Goal: Information Seeking & Learning: Learn about a topic

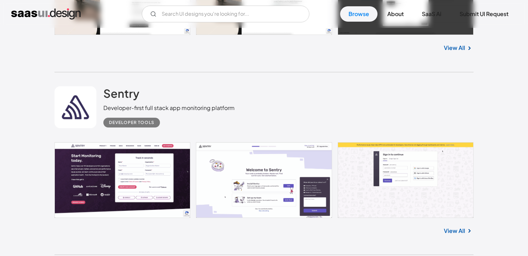
scroll to position [930, 0]
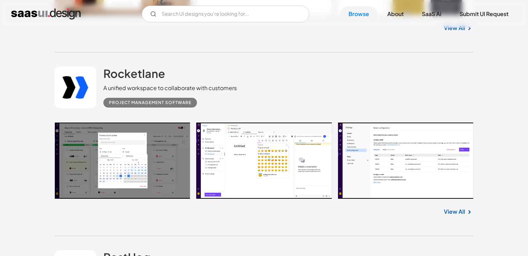
scroll to position [3280, 0]
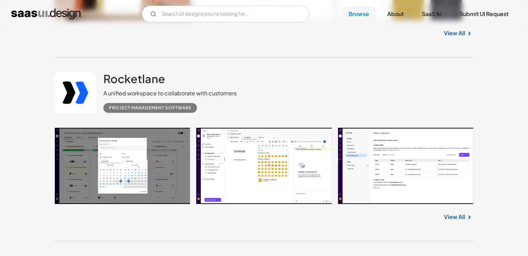
click at [391, 183] on link at bounding box center [264, 166] width 419 height 77
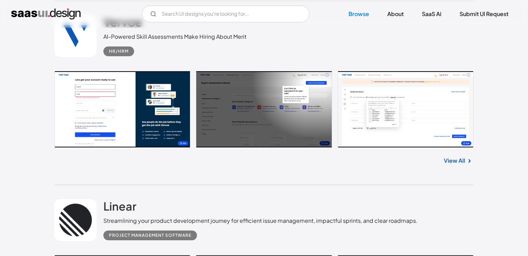
scroll to position [6852, 0]
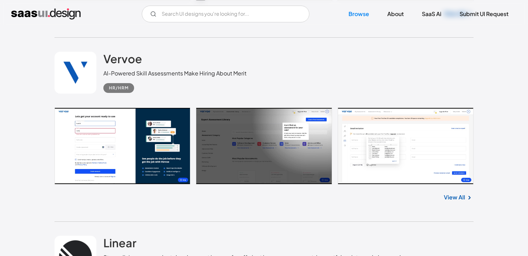
click at [381, 163] on link at bounding box center [264, 146] width 419 height 77
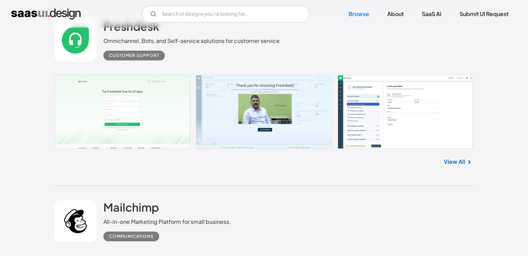
scroll to position [9812, 0]
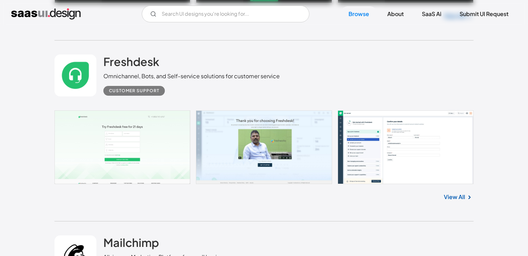
click at [357, 145] on link at bounding box center [264, 147] width 419 height 74
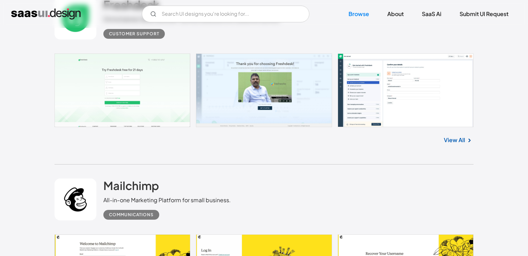
scroll to position [9869, 0]
click at [455, 138] on link "View All" at bounding box center [454, 140] width 21 height 8
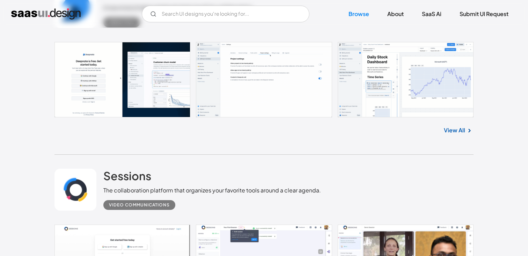
scroll to position [10243, 0]
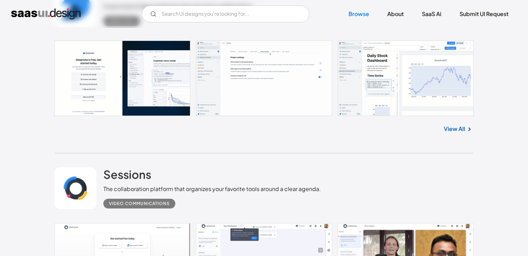
click at [239, 101] on link at bounding box center [264, 78] width 419 height 75
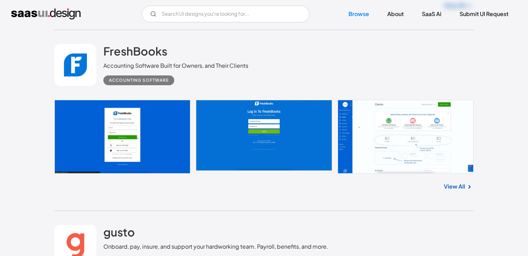
scroll to position [11095, 0]
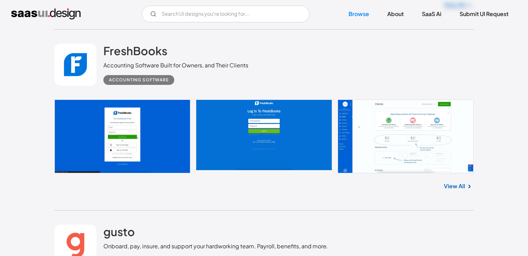
click at [131, 136] on link at bounding box center [264, 137] width 419 height 74
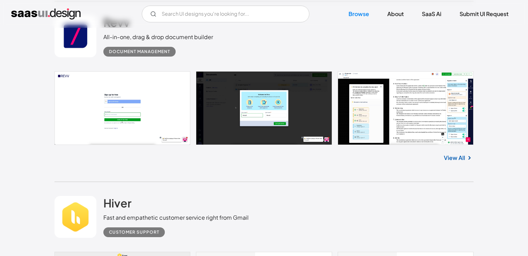
scroll to position [11843, 0]
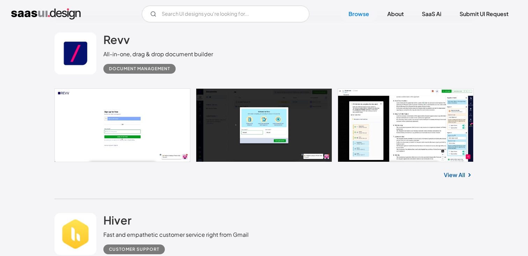
click at [221, 126] on link at bounding box center [264, 125] width 419 height 74
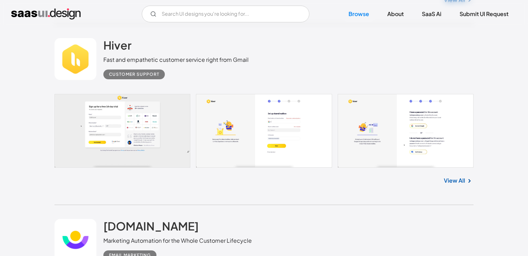
scroll to position [12018, 0]
click at [268, 132] on link at bounding box center [264, 130] width 419 height 73
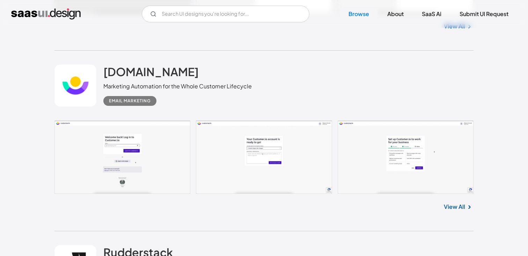
scroll to position [12183, 0]
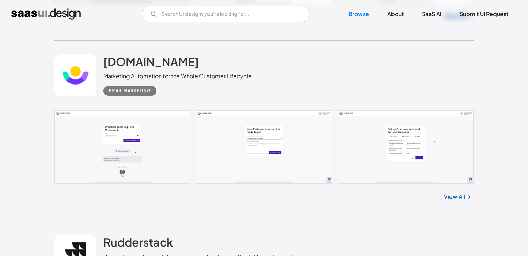
click at [159, 146] on link at bounding box center [264, 147] width 419 height 74
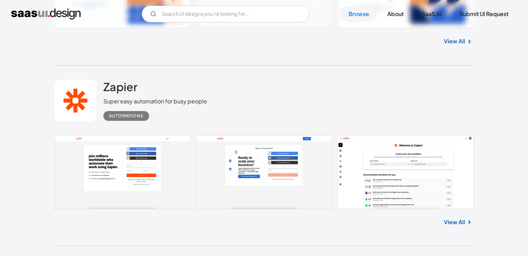
scroll to position [12565, 0]
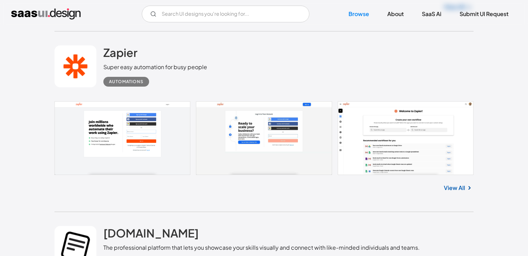
click at [168, 168] on link at bounding box center [264, 138] width 419 height 74
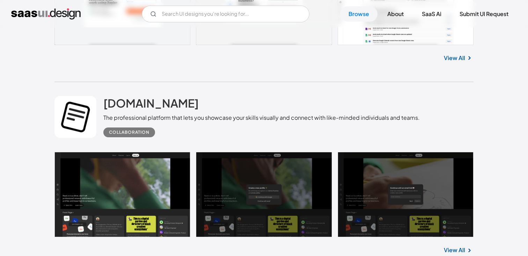
scroll to position [12694, 0]
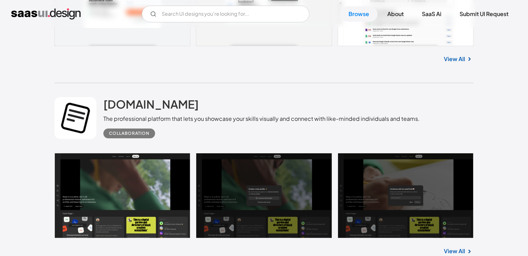
click at [212, 138] on div "Collaboration" at bounding box center [261, 130] width 317 height 15
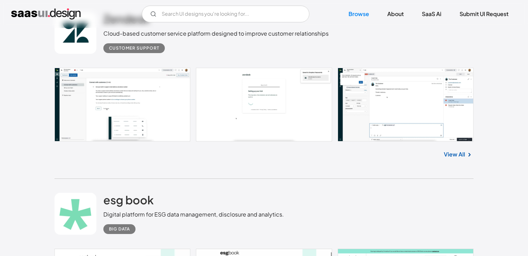
scroll to position [13911, 0]
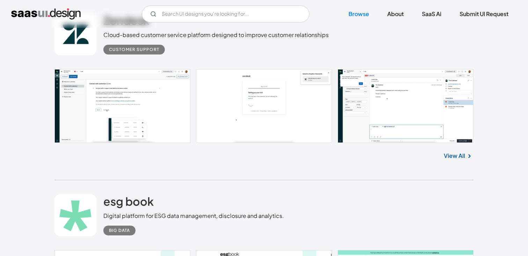
click at [195, 186] on div "esg book Digital platform for ESG data management, disclosure and analytics. Bi…" at bounding box center [264, 215] width 419 height 70
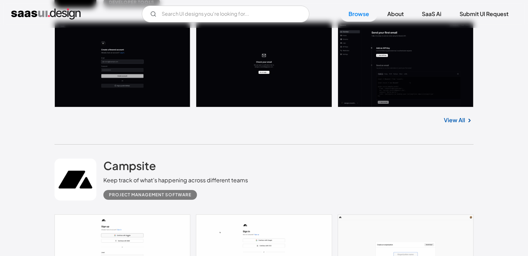
scroll to position [14586, 0]
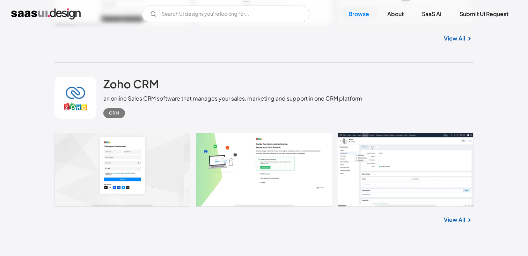
click at [195, 186] on link at bounding box center [264, 170] width 419 height 74
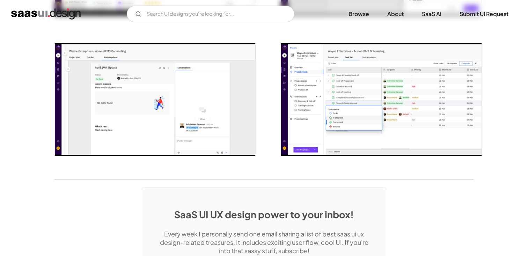
scroll to position [1105, 0]
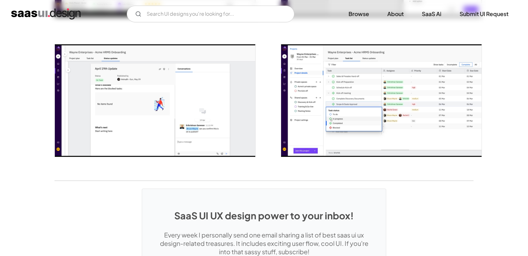
click at [183, 107] on img "open lightbox" at bounding box center [155, 100] width 201 height 113
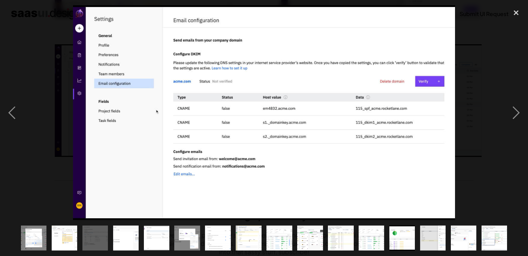
click at [49, 53] on div at bounding box center [264, 112] width 528 height 215
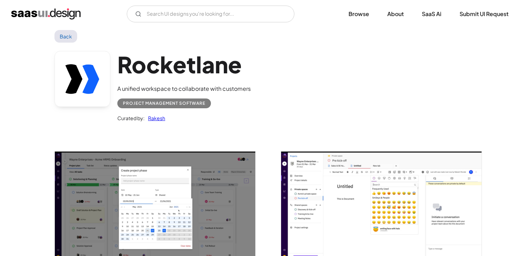
scroll to position [0, 0]
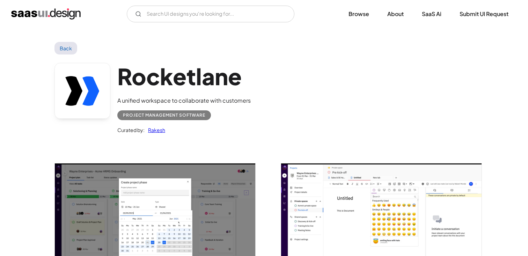
click at [68, 44] on link "Back" at bounding box center [66, 48] width 23 height 13
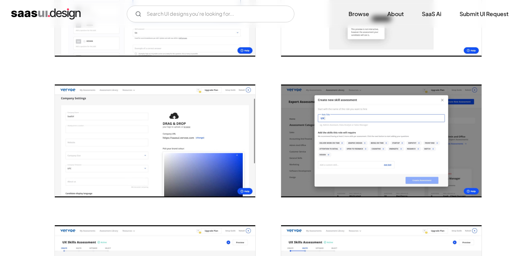
scroll to position [512, 0]
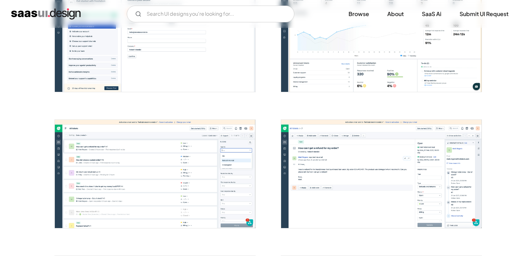
scroll to position [316, 0]
click at [183, 194] on img "open lightbox" at bounding box center [155, 174] width 201 height 108
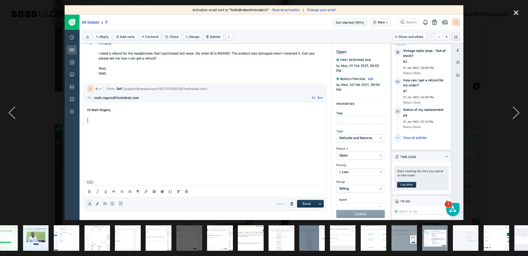
scroll to position [0, 0]
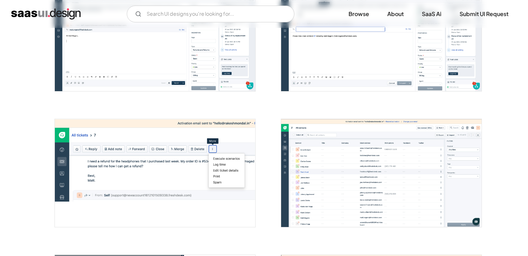
scroll to position [594, 0]
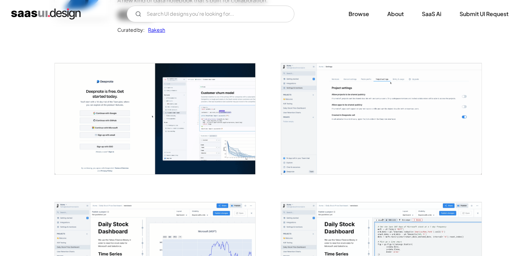
scroll to position [104, 0]
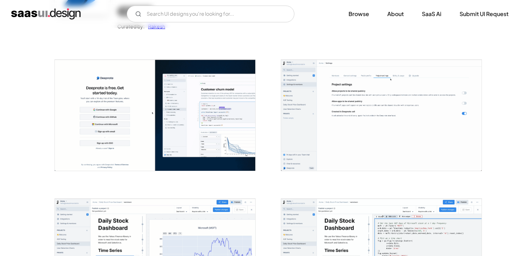
click at [181, 112] on img "open lightbox" at bounding box center [155, 115] width 201 height 111
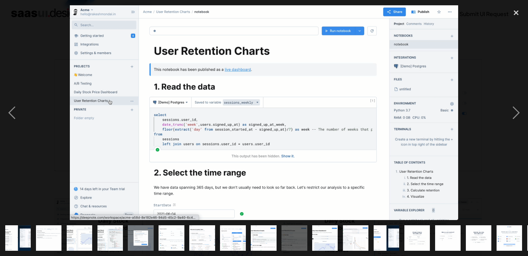
click at [29, 45] on div at bounding box center [264, 112] width 528 height 215
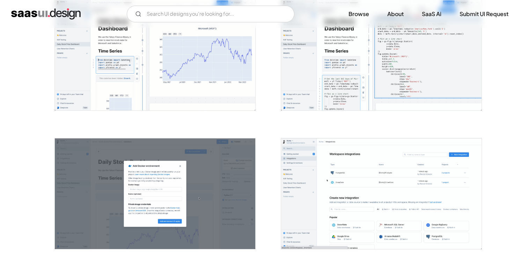
scroll to position [330, 0]
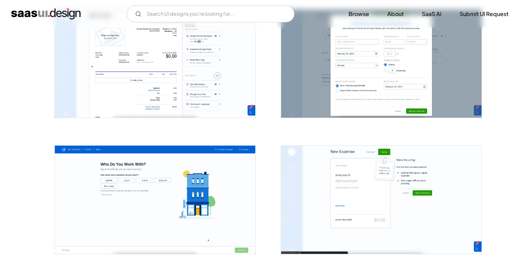
scroll to position [840, 0]
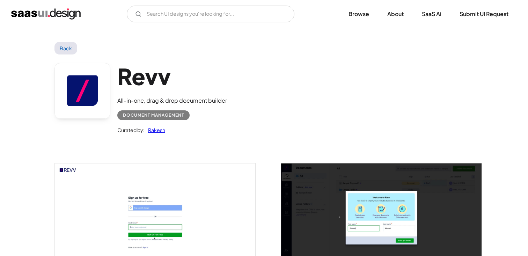
click at [296, 198] on img "open lightbox" at bounding box center [381, 218] width 201 height 108
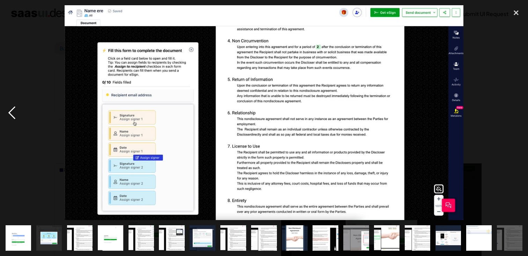
click at [15, 15] on div "previous image" at bounding box center [12, 112] width 24 height 215
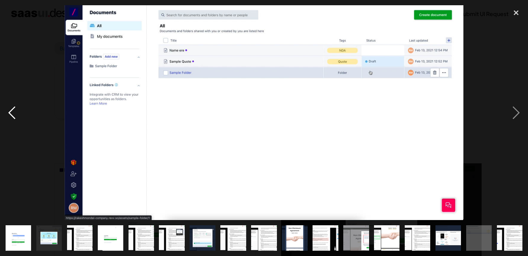
click at [20, 17] on div "previous image" at bounding box center [12, 112] width 24 height 215
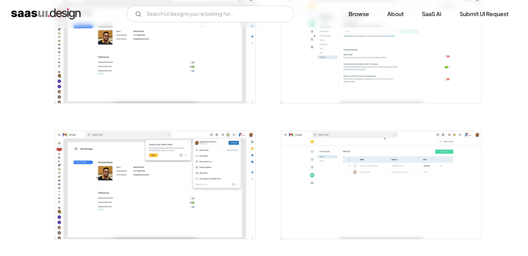
scroll to position [1255, 0]
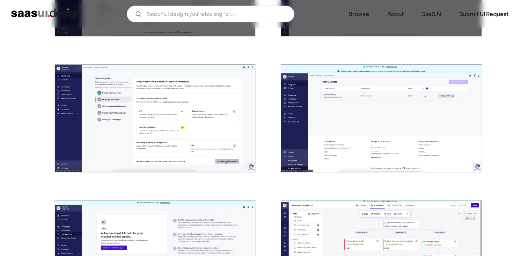
scroll to position [1207, 0]
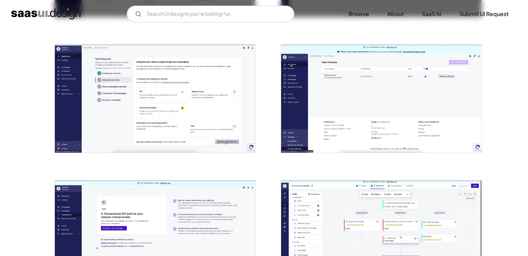
click at [159, 146] on img "open lightbox" at bounding box center [155, 99] width 201 height 108
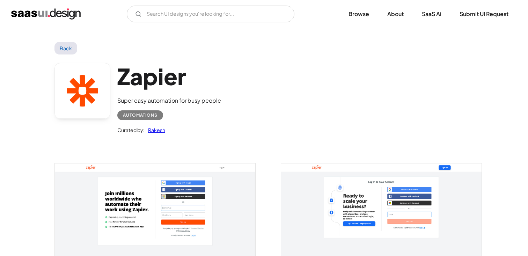
click at [174, 158] on div at bounding box center [151, 213] width 210 height 136
click at [133, 197] on img "open lightbox" at bounding box center [155, 218] width 201 height 108
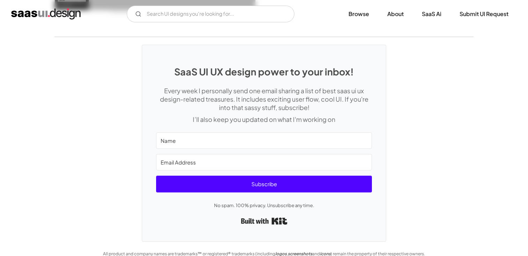
scroll to position [1089, 0]
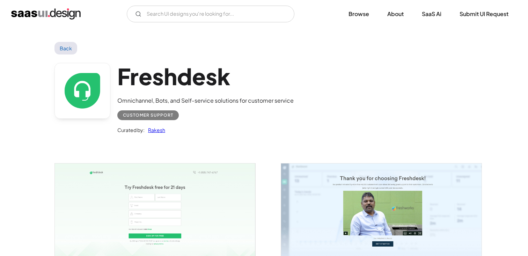
click at [51, 18] on img "home" at bounding box center [46, 13] width 70 height 11
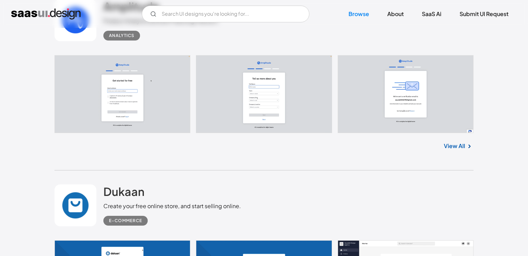
scroll to position [1638, 0]
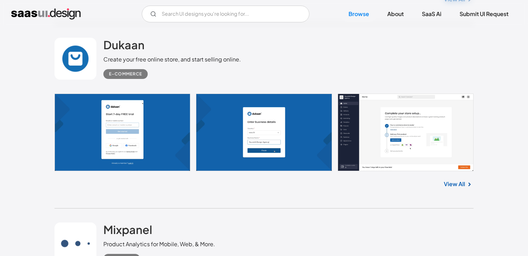
click at [301, 206] on div "Dukaan Create your free online store, and start selling online. E-commerce No i…" at bounding box center [264, 116] width 419 height 185
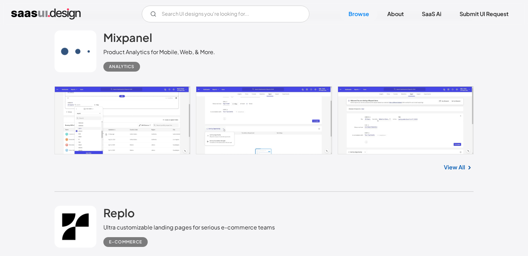
scroll to position [1823, 0]
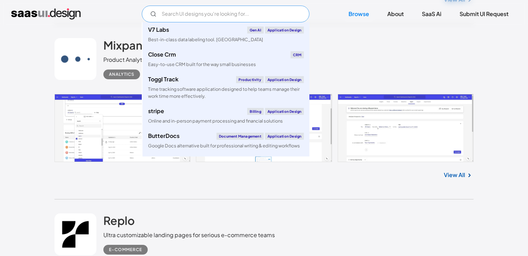
click at [188, 15] on input "Email Form" at bounding box center [226, 14] width 168 height 17
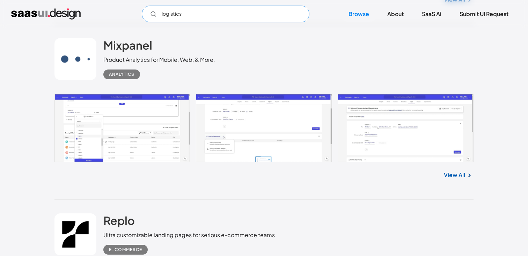
click at [205, 13] on input "logistics" at bounding box center [226, 14] width 168 height 17
type input "logistics"
click at [366, 13] on link "Browse" at bounding box center [358, 13] width 37 height 15
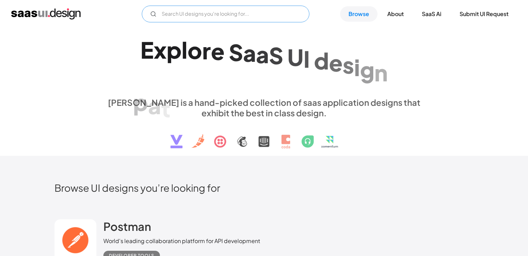
click at [194, 17] on input "Email Form" at bounding box center [226, 14] width 168 height 17
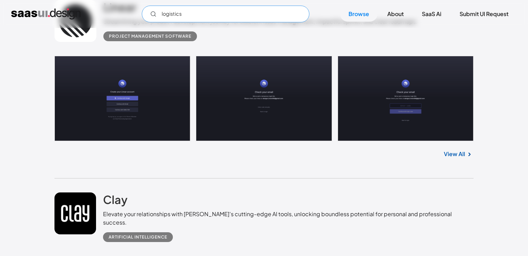
scroll to position [7109, 0]
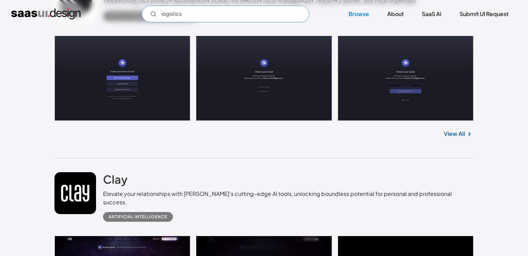
type input "logistics"
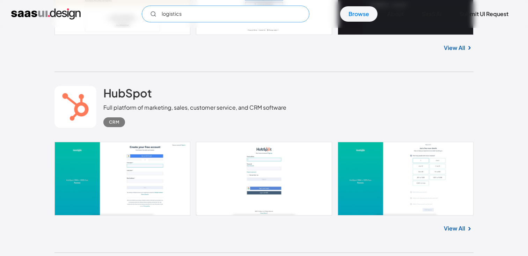
scroll to position [8063, 0]
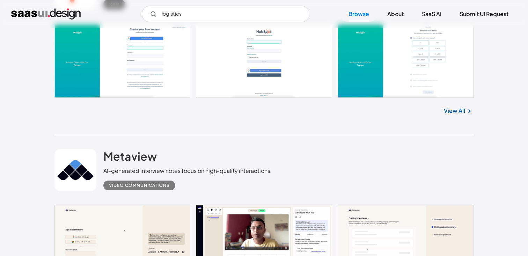
click at [204, 139] on div "Metaview AI-generated interview notes focus on high-quality interactions Video …" at bounding box center [264, 170] width 419 height 70
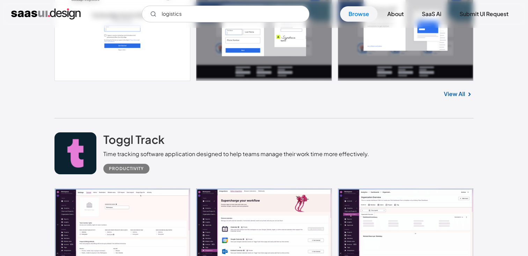
scroll to position [15300, 0]
